Goal: Task Accomplishment & Management: Use online tool/utility

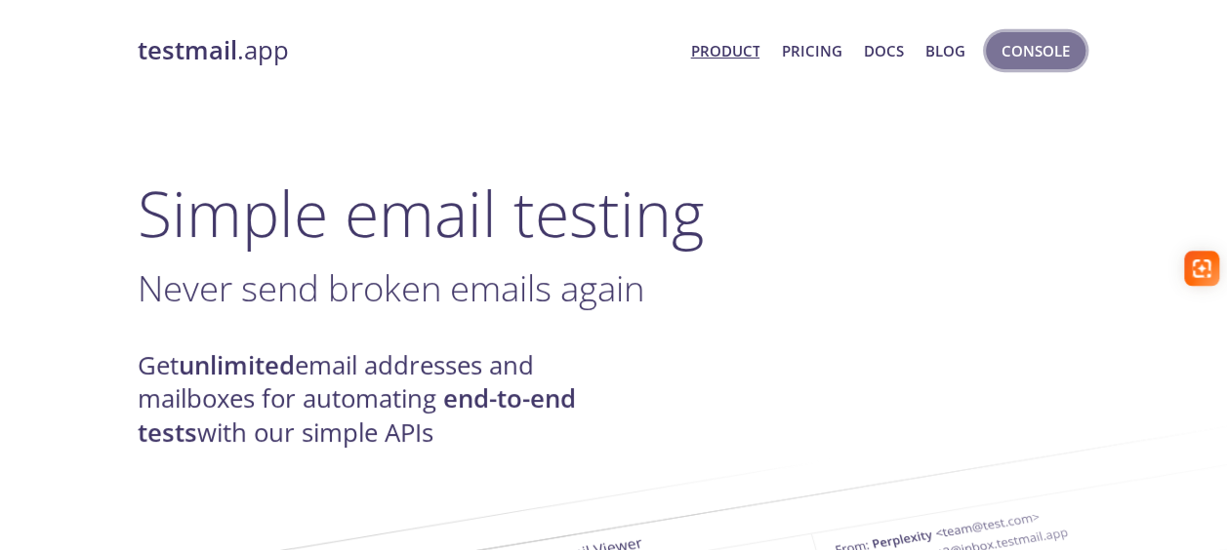
click at [1032, 66] on button "Console" at bounding box center [1036, 50] width 100 height 37
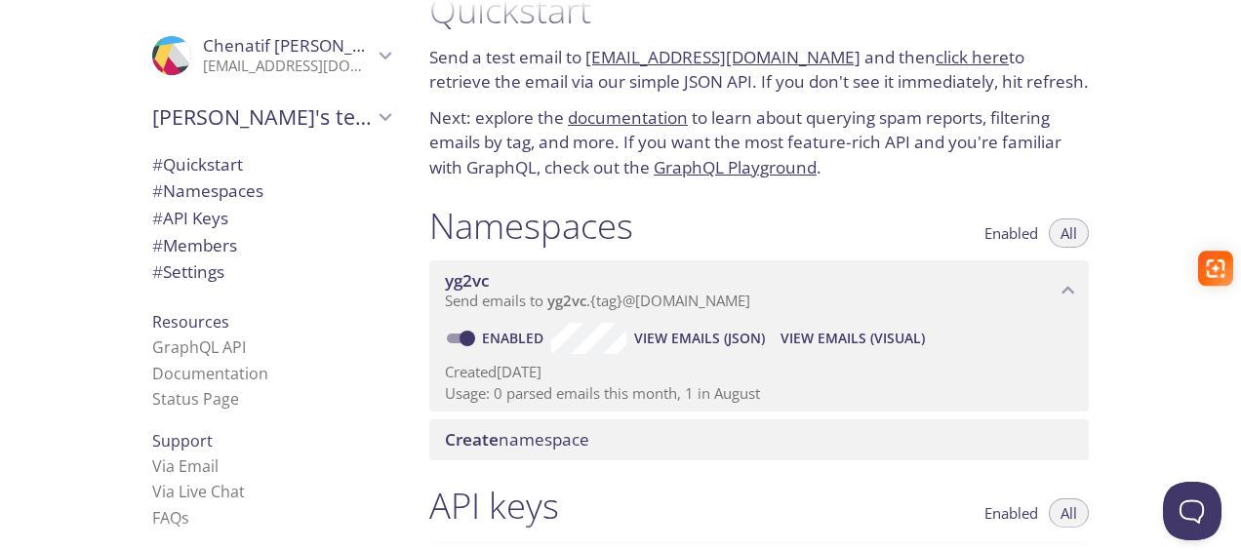
scroll to position [50, 0]
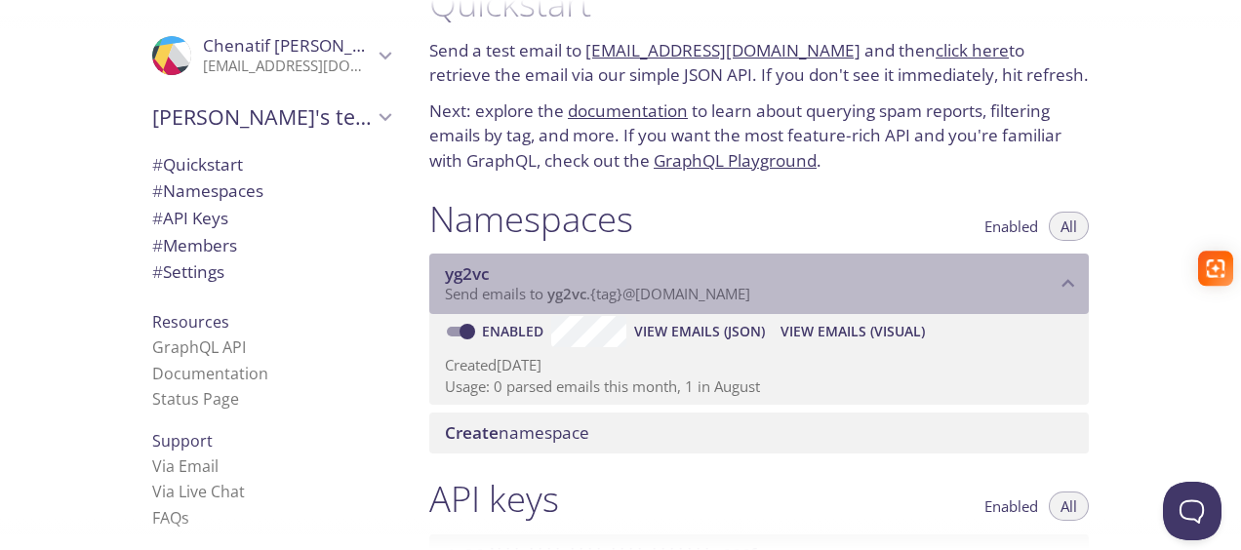
click at [729, 293] on span "Send emails to yg2vc . {tag} @[DOMAIN_NAME]" at bounding box center [597, 294] width 305 height 20
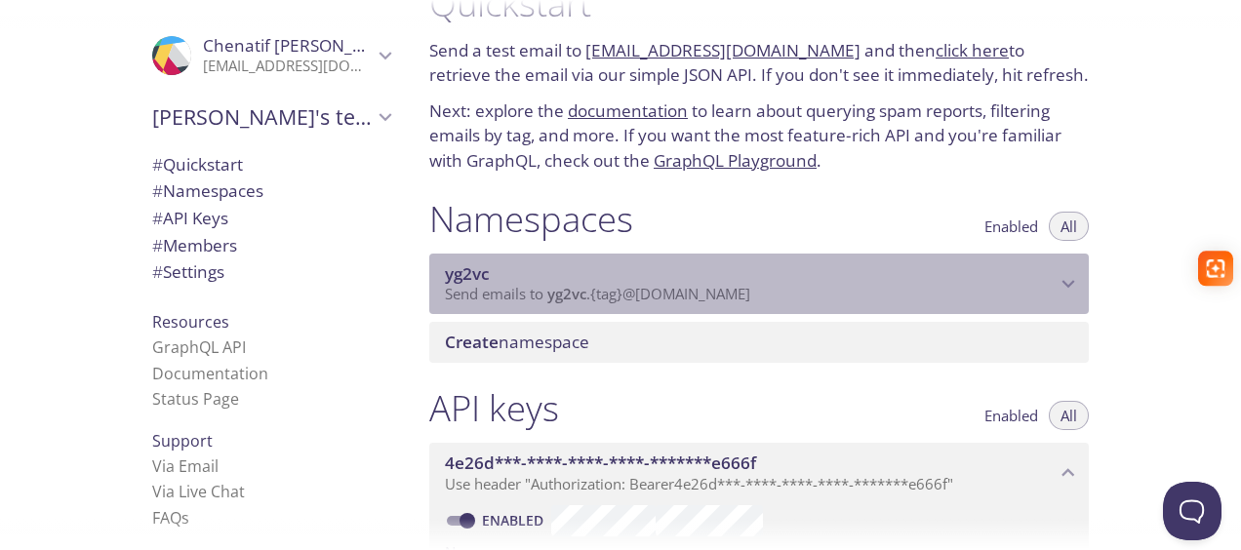
click at [729, 293] on span "Send emails to yg2vc . {tag} @[DOMAIN_NAME]" at bounding box center [597, 294] width 305 height 20
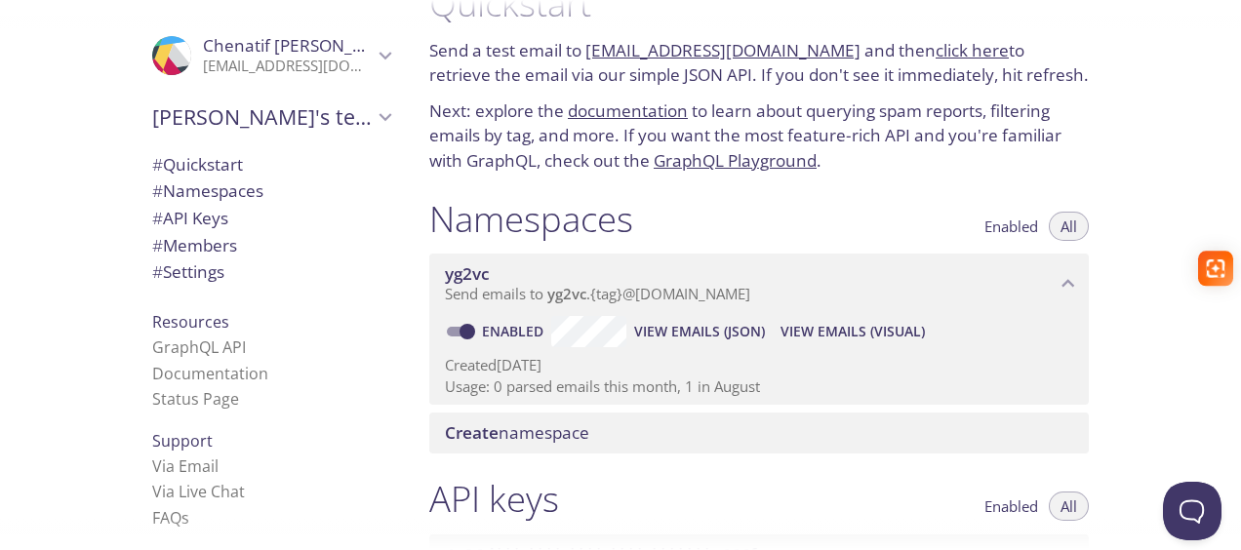
drag, startPoint x: 824, startPoint y: 47, endPoint x: 589, endPoint y: 61, distance: 234.6
click at [589, 61] on p "Send a test email to [EMAIL_ADDRESS][DOMAIN_NAME] and then click here to retrie…" at bounding box center [759, 63] width 660 height 50
copy link "[EMAIL_ADDRESS][DOMAIN_NAME]"
click at [827, 331] on span "View Emails (Visual)" at bounding box center [853, 331] width 144 height 23
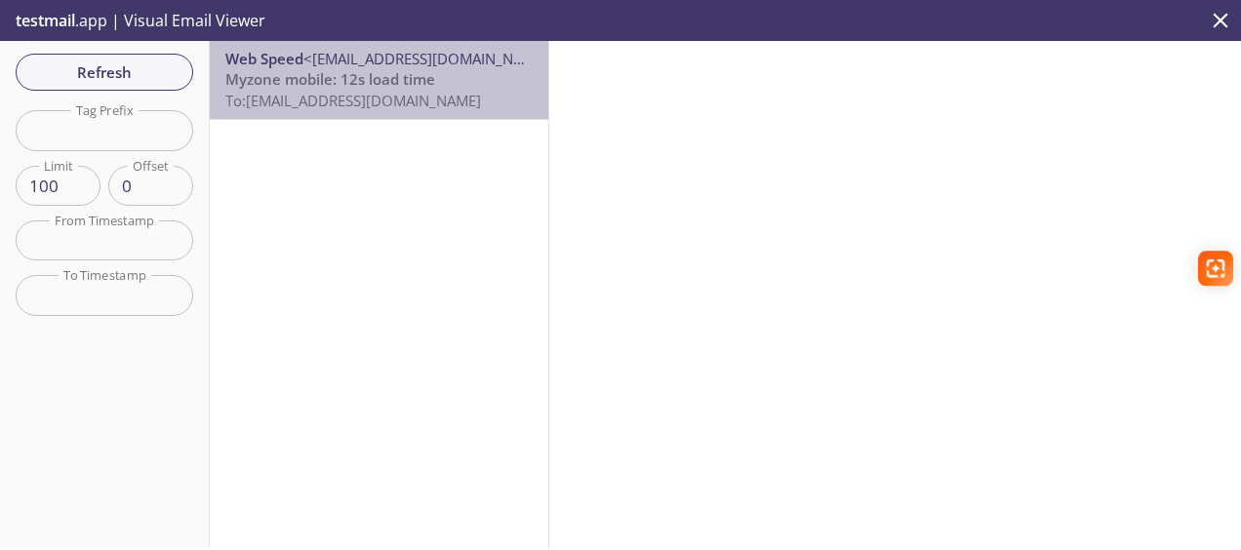
click at [416, 87] on span "Myzone mobile: 12s load time" at bounding box center [330, 79] width 210 height 20
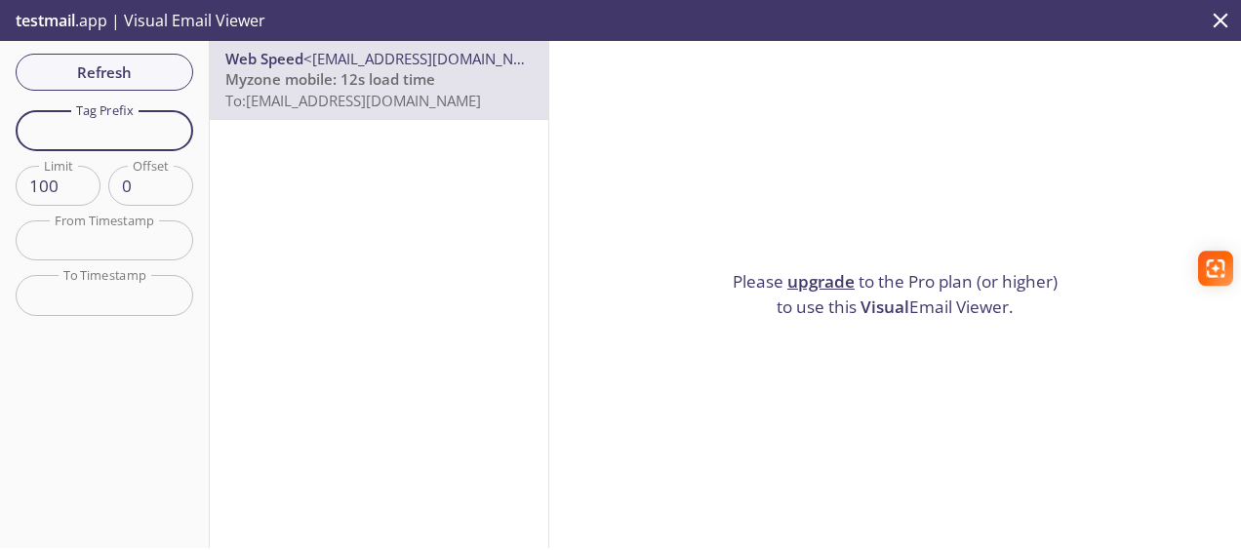
click at [97, 134] on input "text" at bounding box center [105, 130] width 178 height 40
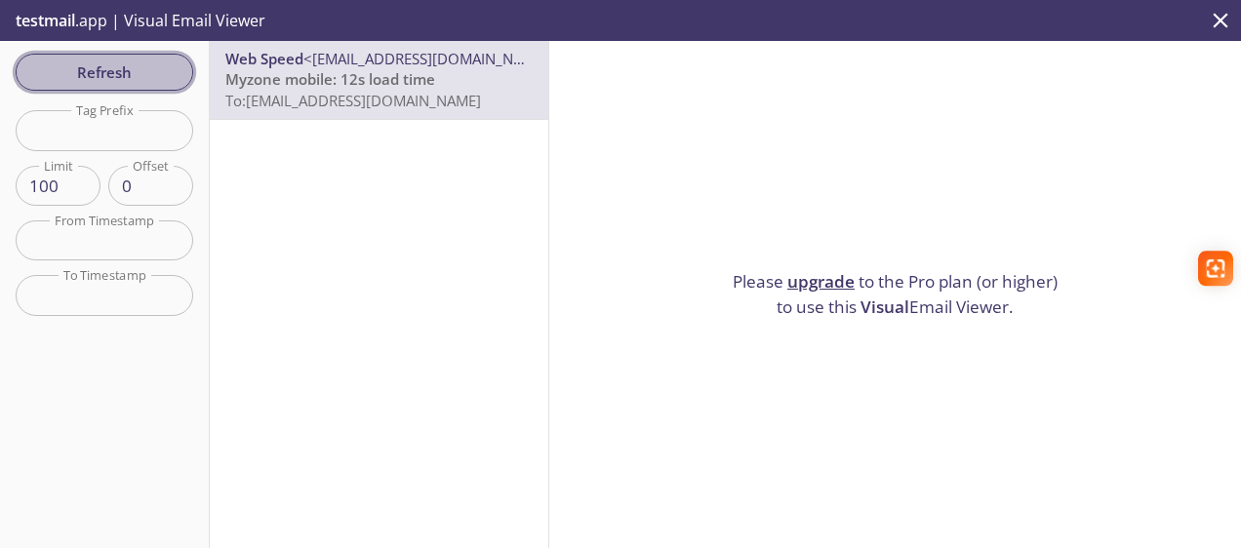
click at [133, 77] on span "Refresh" at bounding box center [104, 72] width 146 height 25
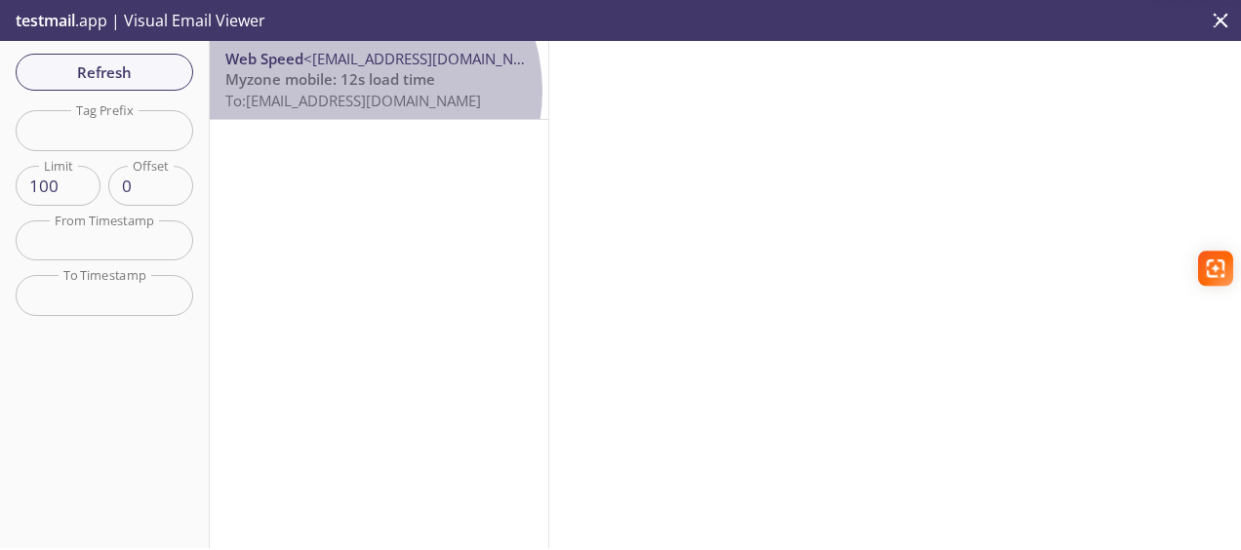
click at [367, 91] on span "To: [EMAIL_ADDRESS][DOMAIN_NAME]" at bounding box center [353, 101] width 256 height 20
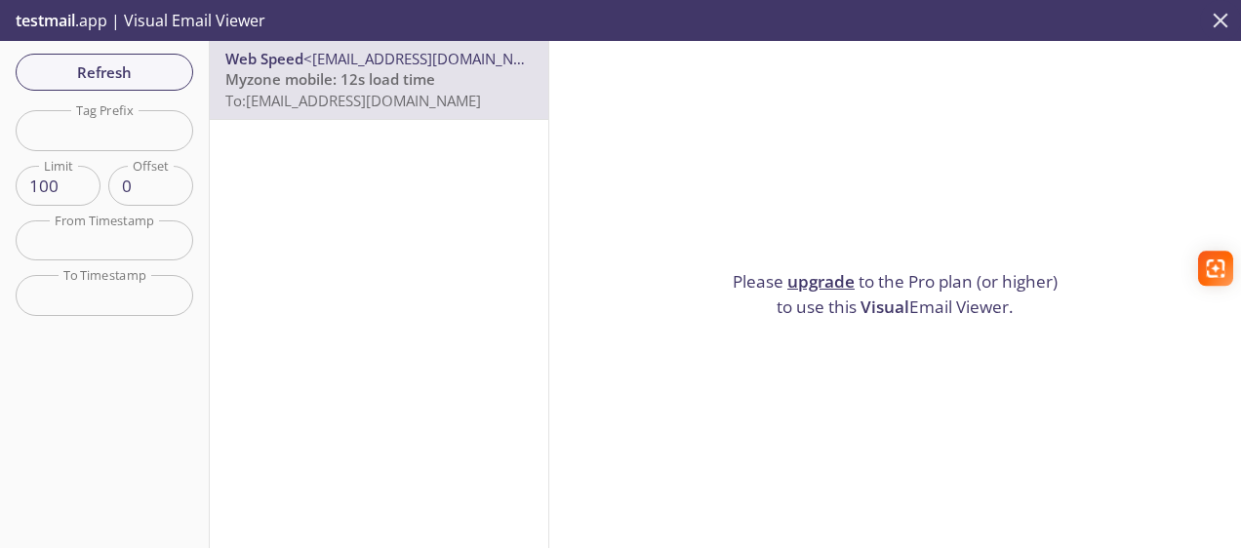
click at [1220, 16] on icon "close" at bounding box center [1220, 20] width 25 height 25
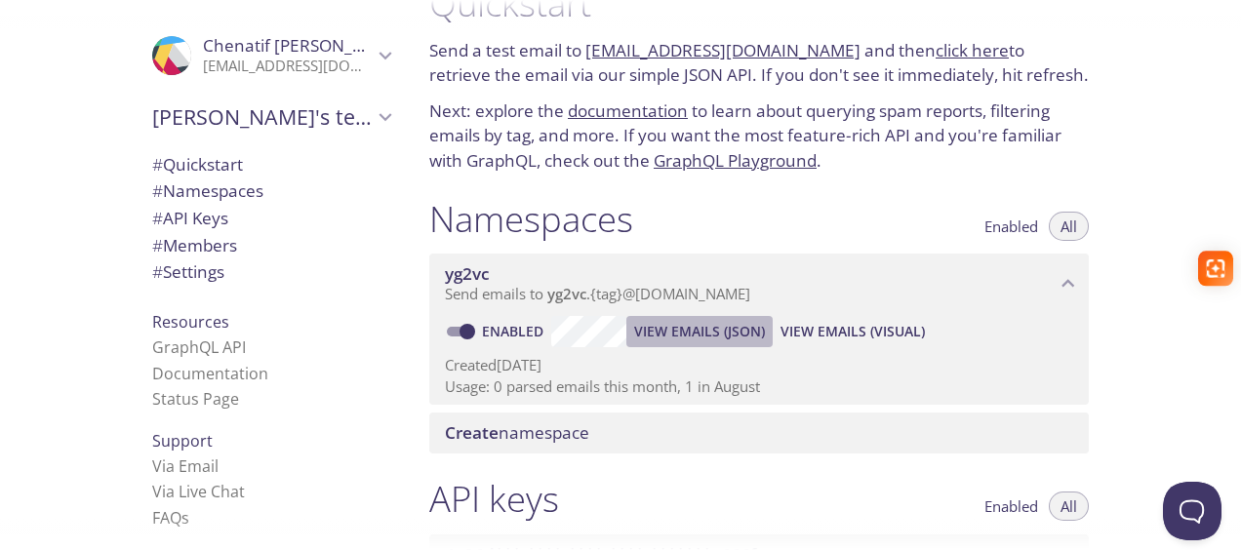
click at [722, 328] on span "View Emails (JSON)" at bounding box center [699, 331] width 131 height 23
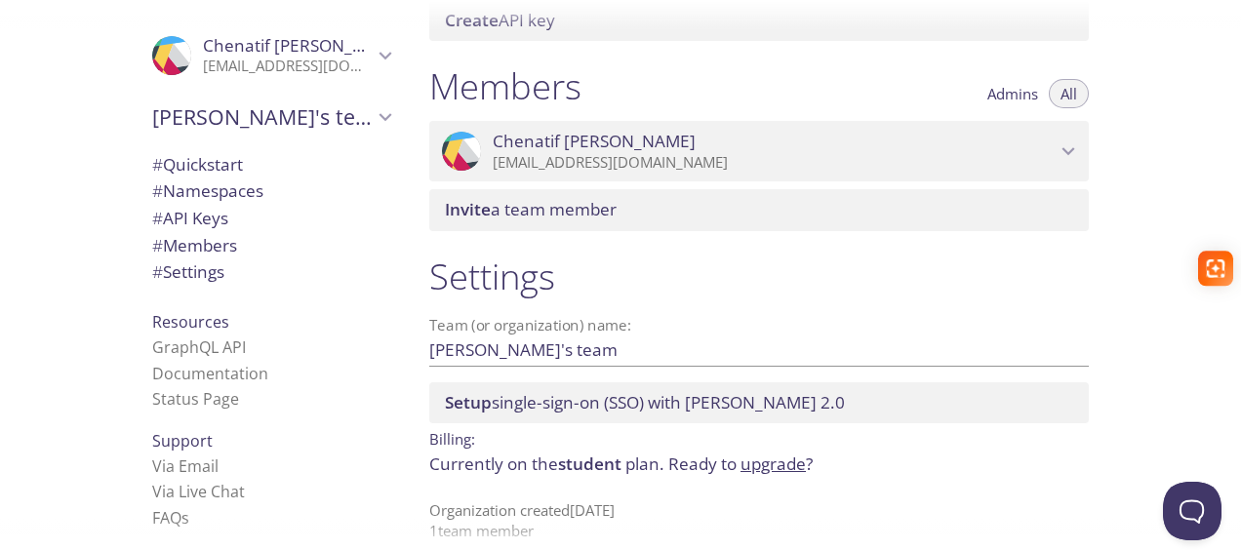
scroll to position [29, 0]
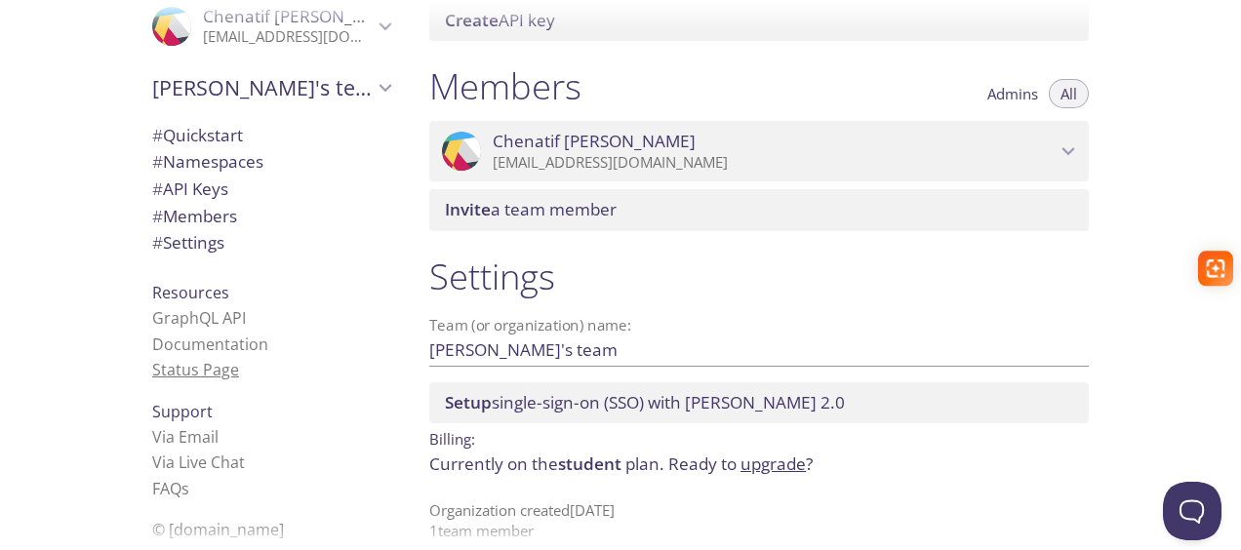
click at [154, 369] on link "Status Page" at bounding box center [195, 369] width 87 height 21
